Goal: Information Seeking & Learning: Learn about a topic

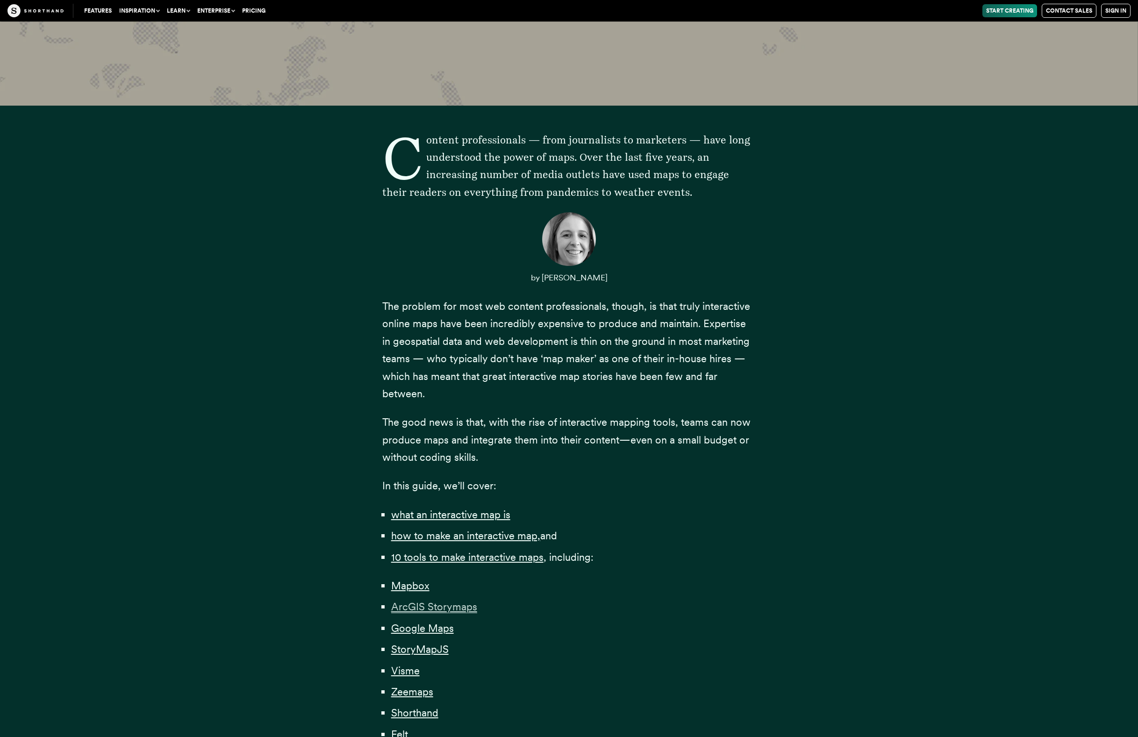
scroll to position [421, 0]
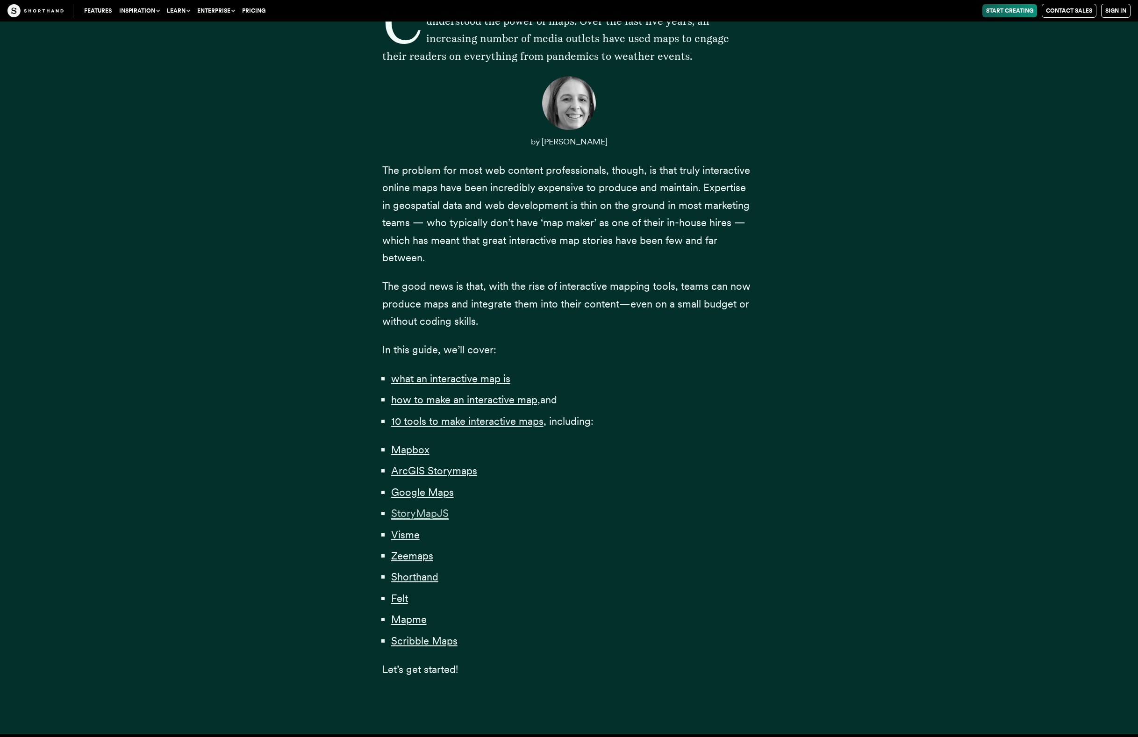
click at [430, 517] on span "StoryMapJS" at bounding box center [420, 513] width 58 height 13
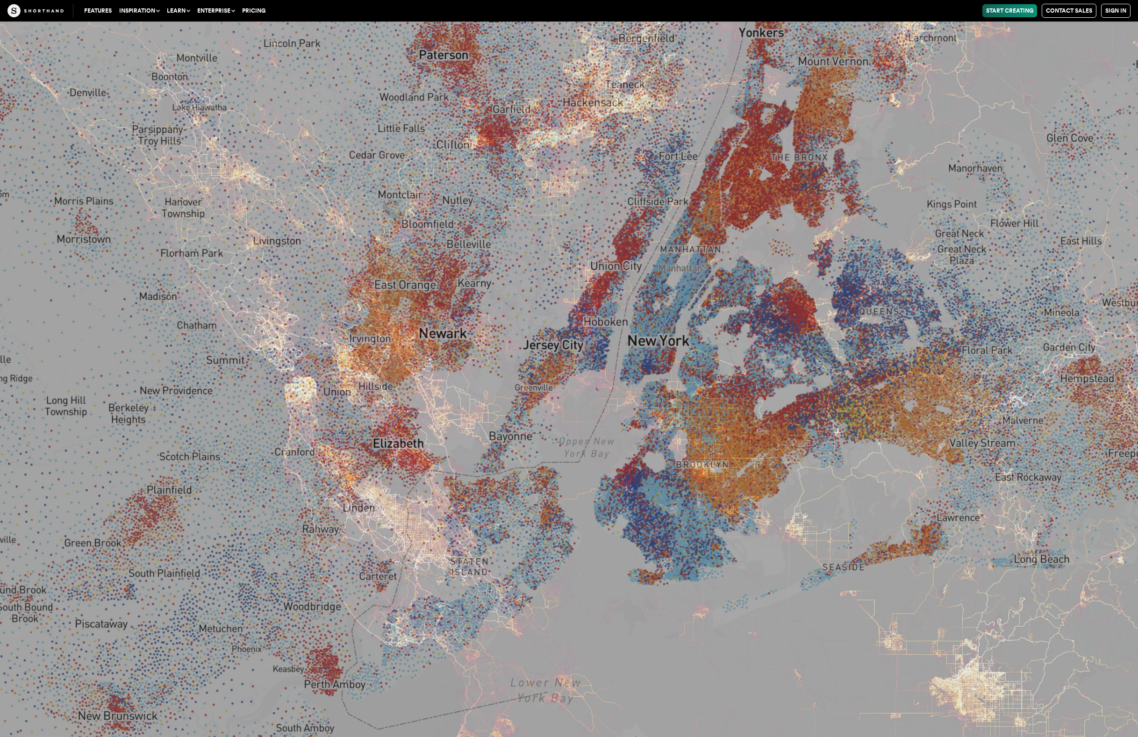
scroll to position [14158, 0]
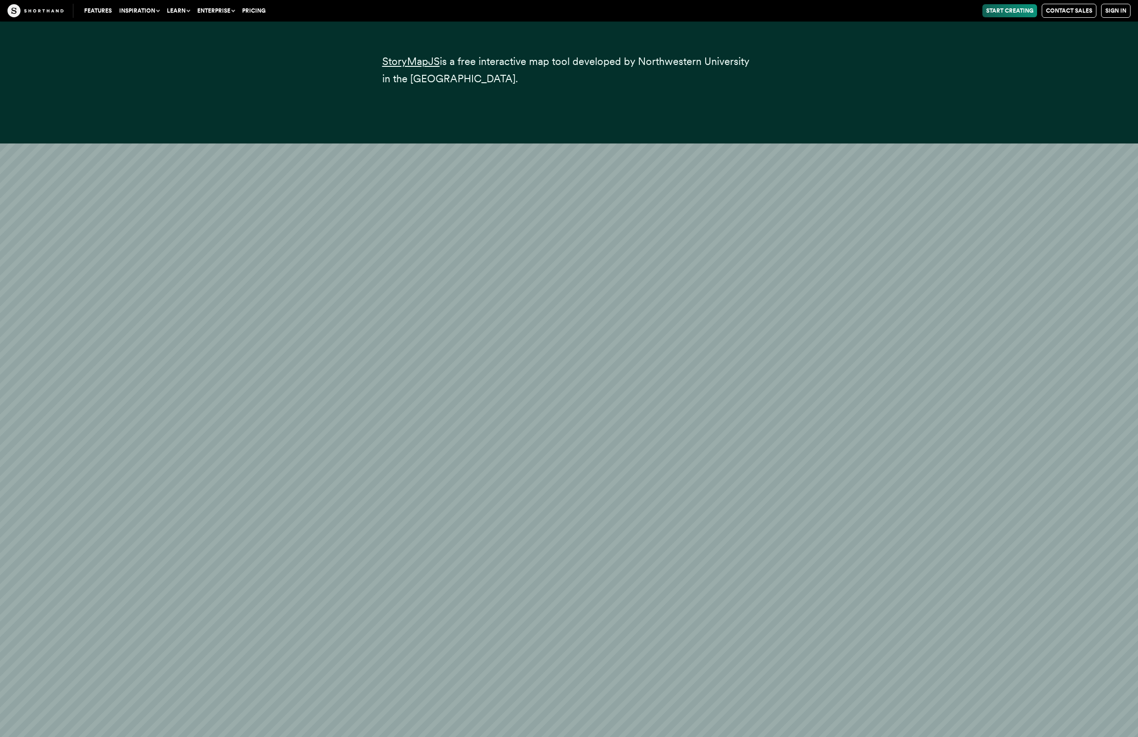
scroll to position [14345, 0]
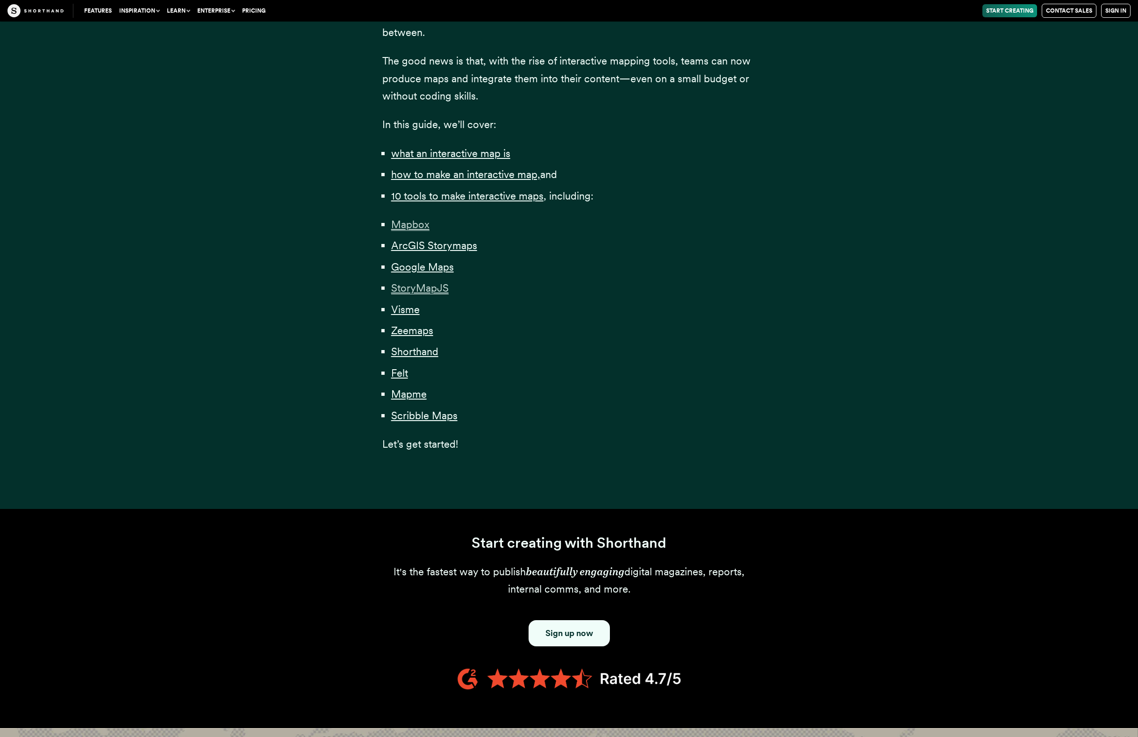
scroll to position [421, 0]
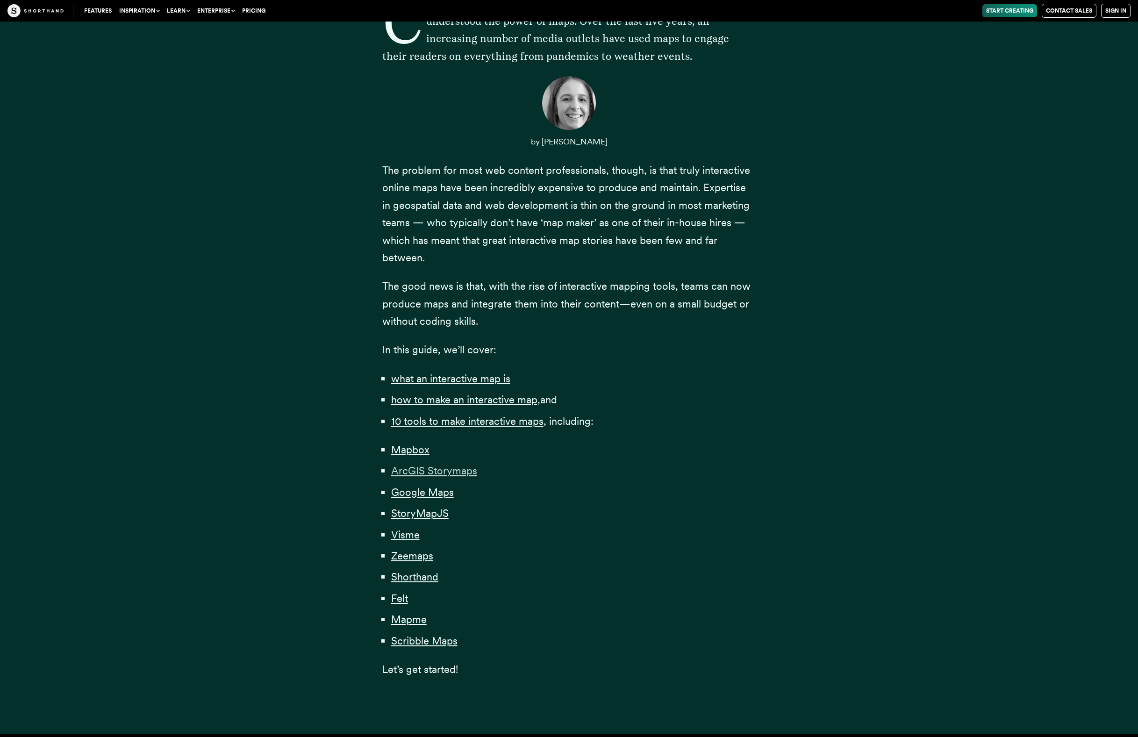
click at [448, 472] on span "ArcGIS Storymaps" at bounding box center [434, 471] width 86 height 13
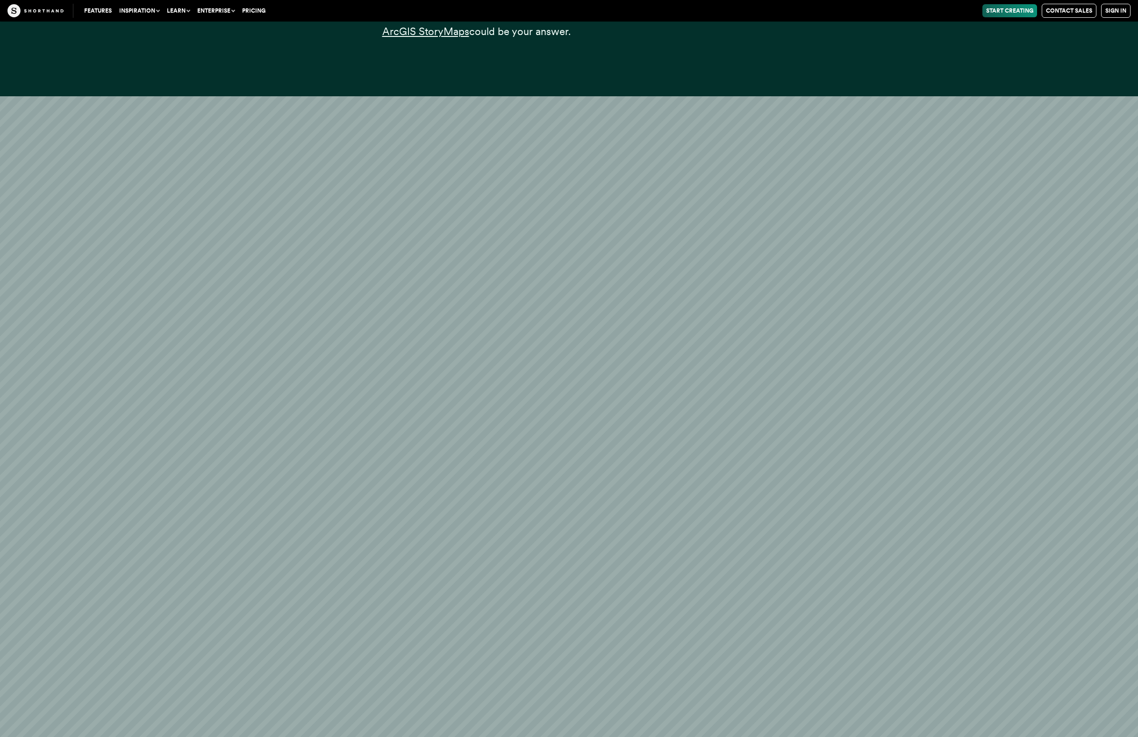
scroll to position [7318, 0]
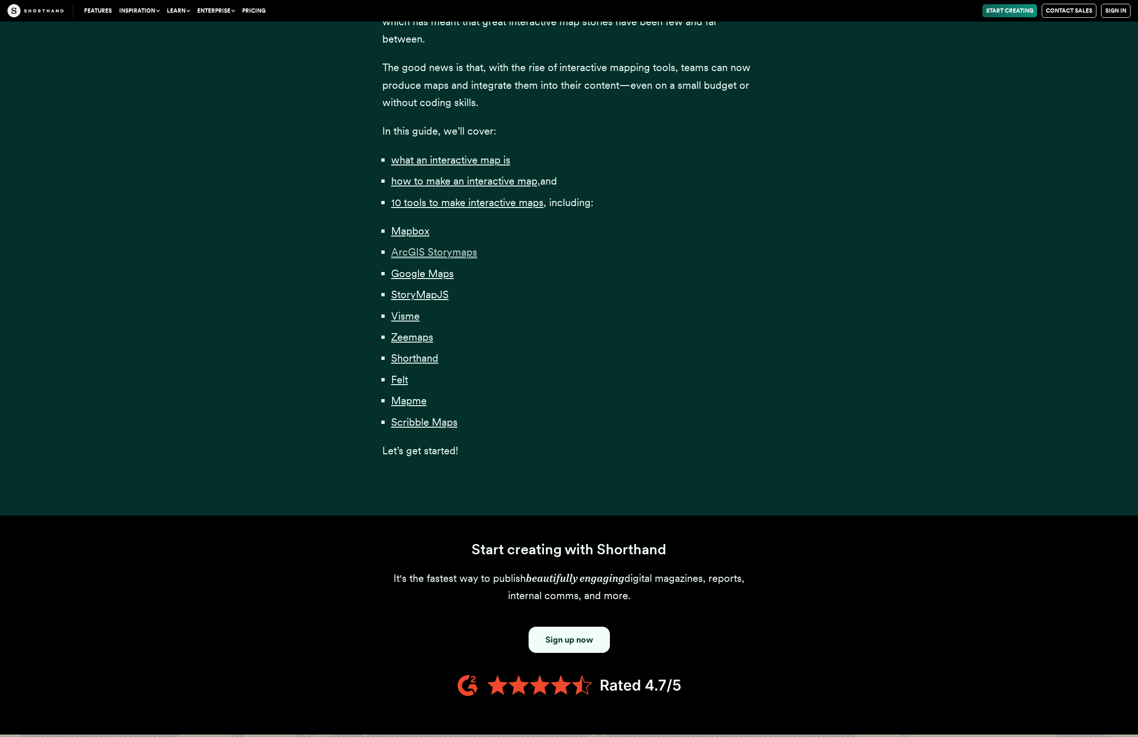
scroll to position [421, 0]
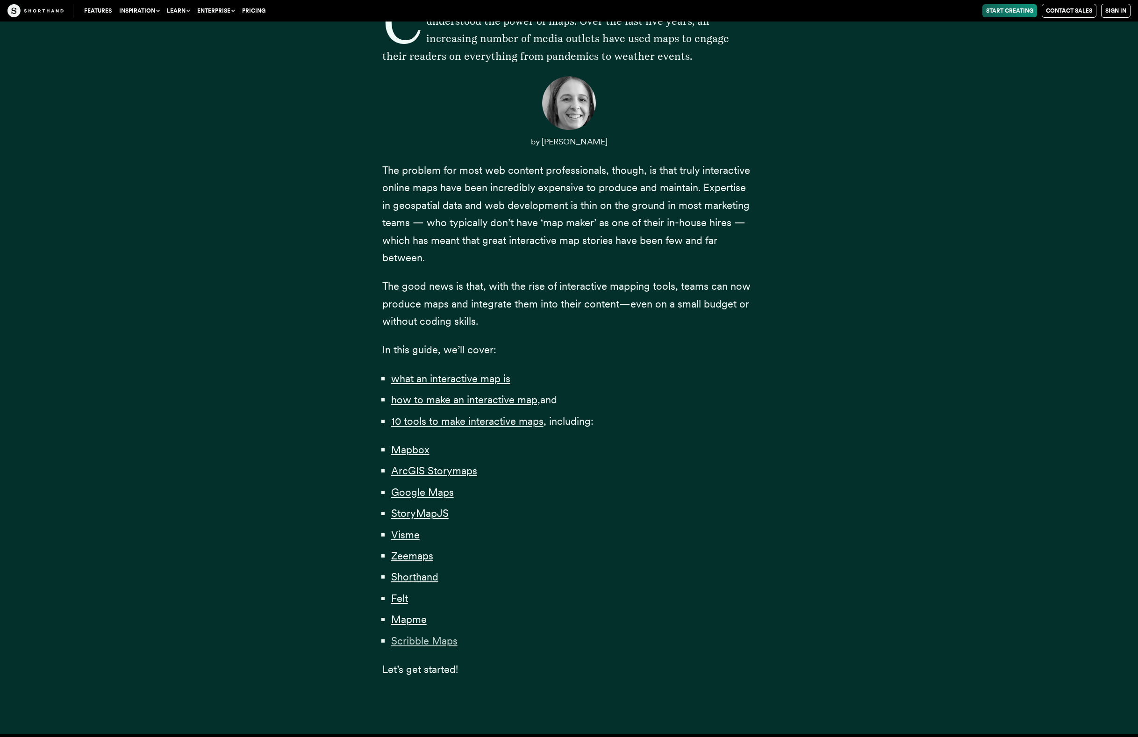
click at [422, 643] on span "Scribble Maps" at bounding box center [424, 641] width 66 height 13
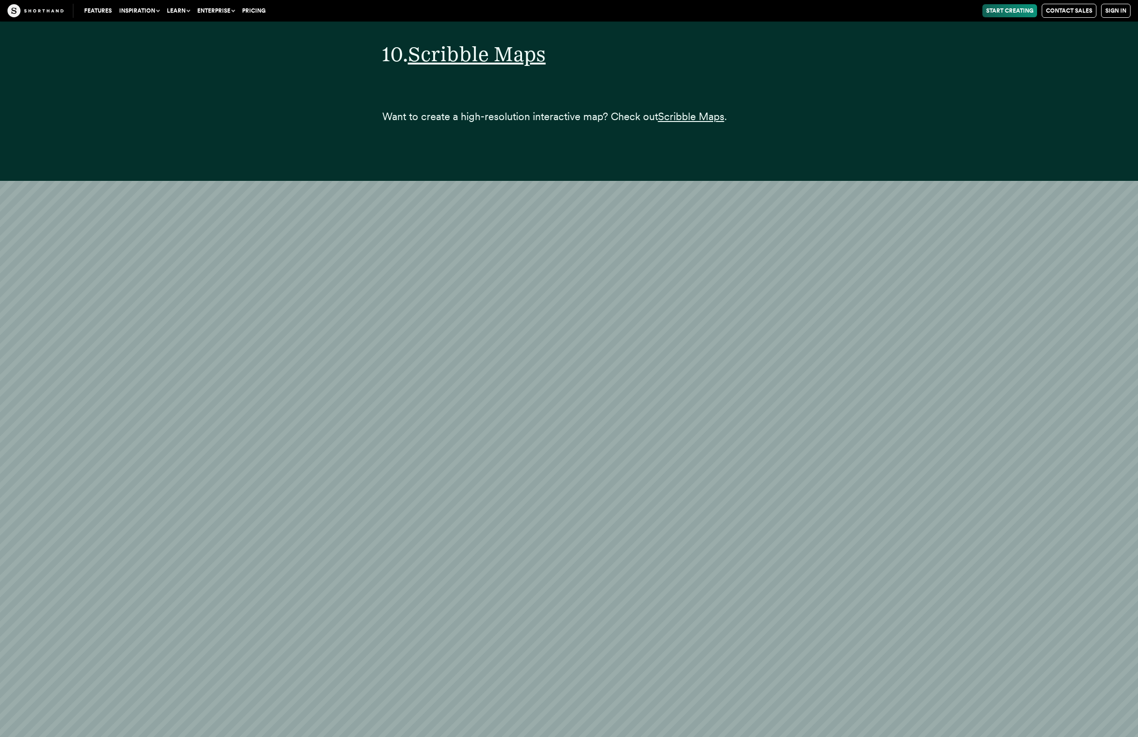
scroll to position [32234, 0]
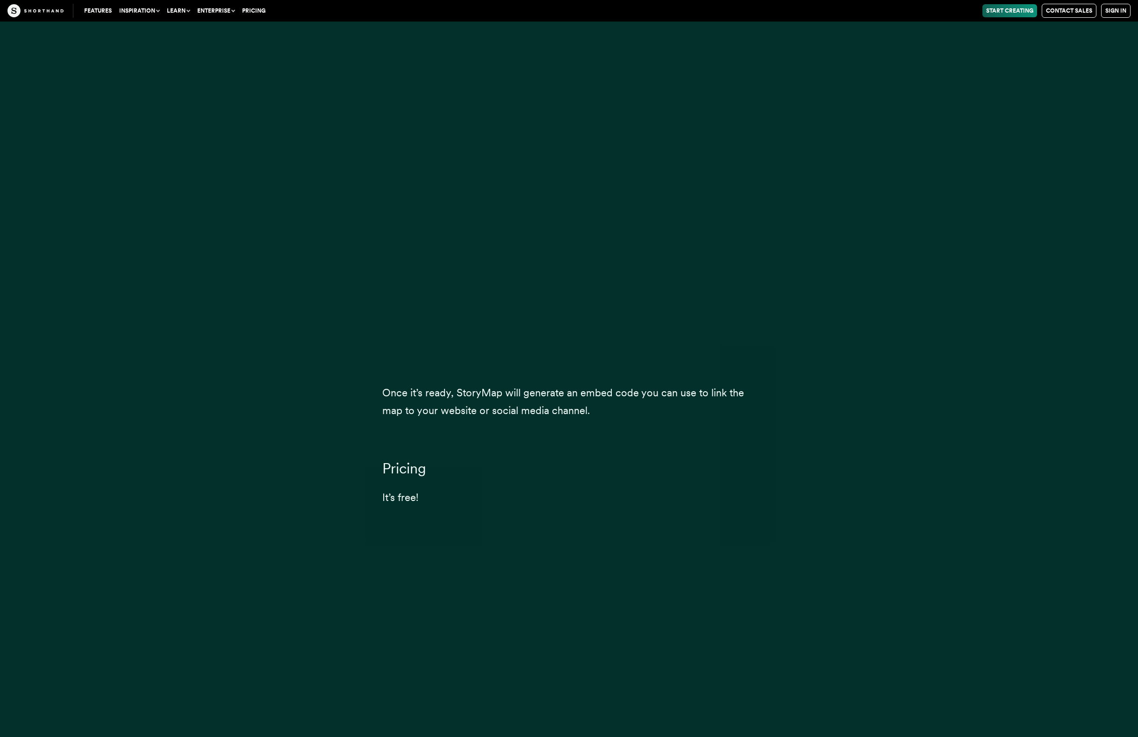
scroll to position [421, 0]
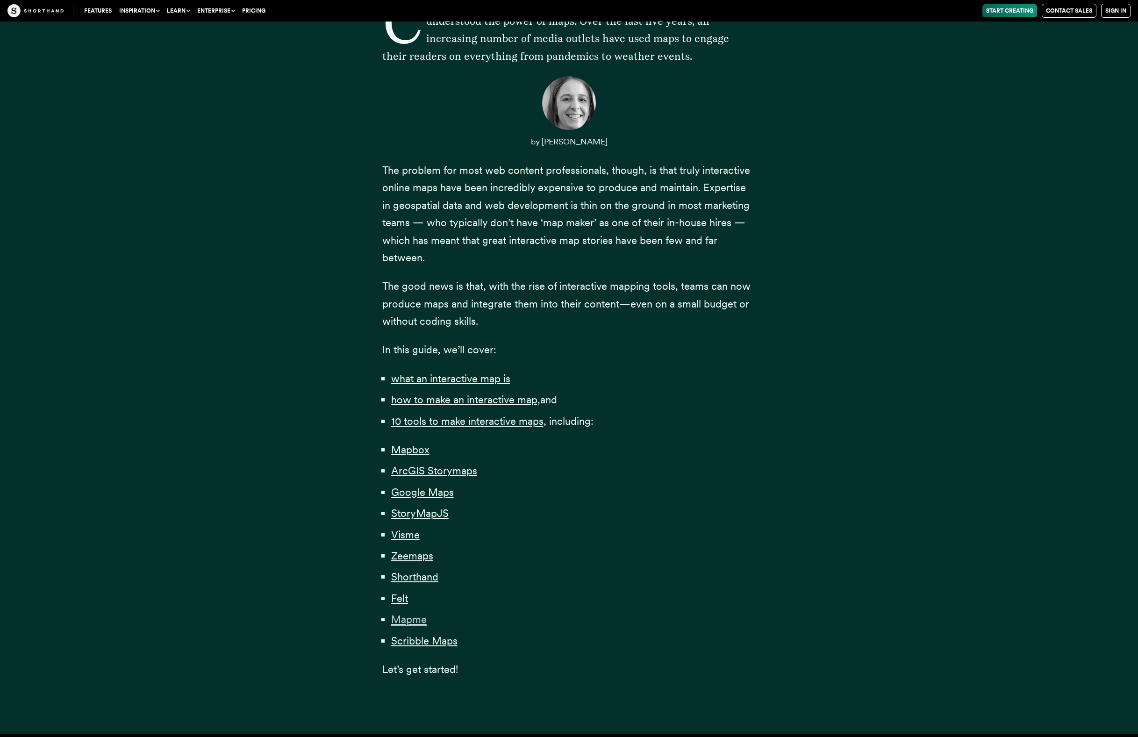
click at [410, 618] on span "Mapme" at bounding box center [409, 619] width 36 height 13
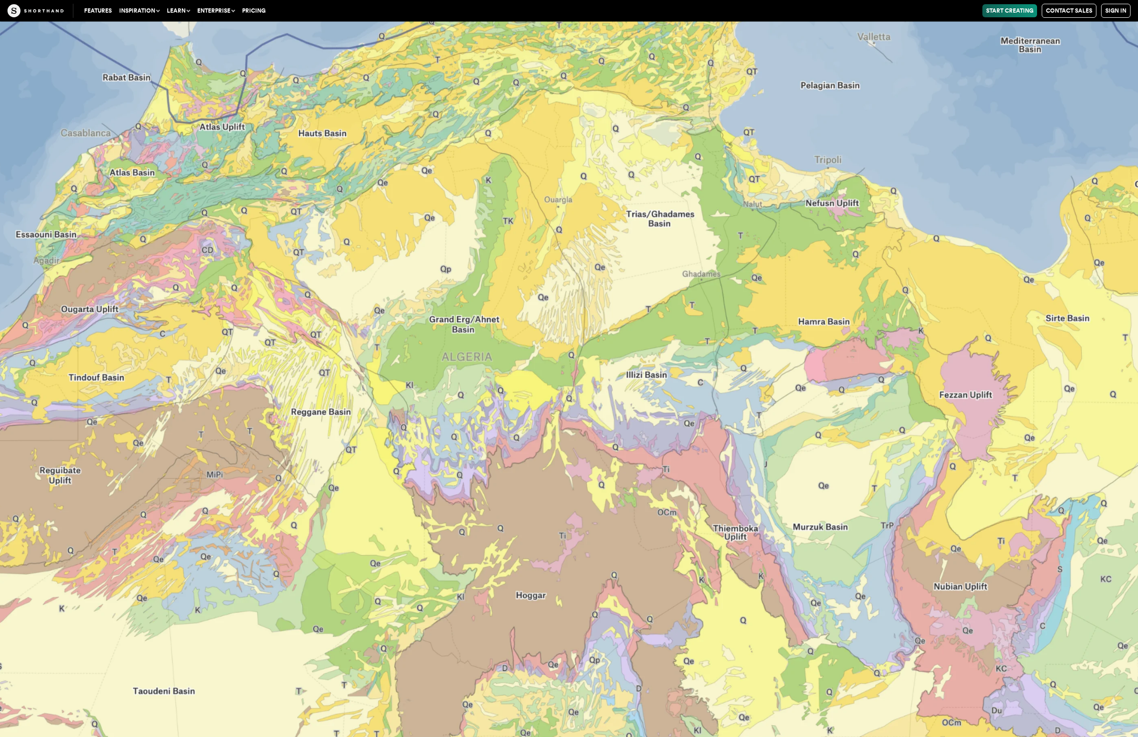
scroll to position [29059, 0]
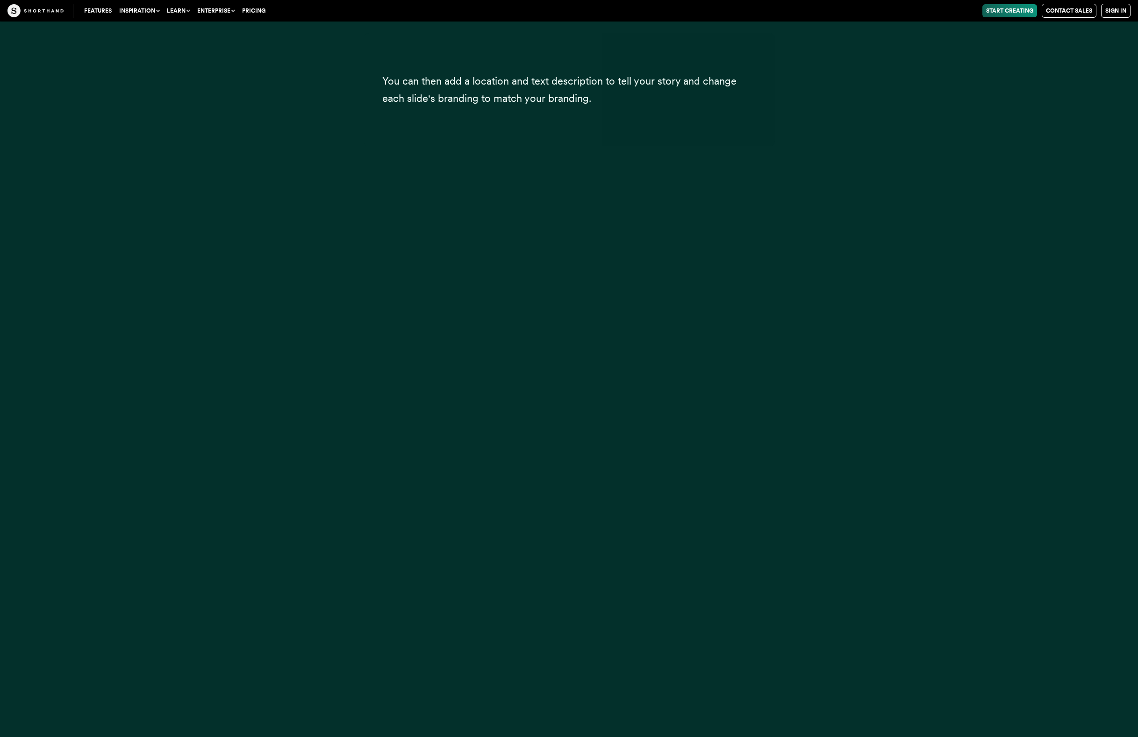
scroll to position [1418, 0]
